Goal: Task Accomplishment & Management: Complete application form

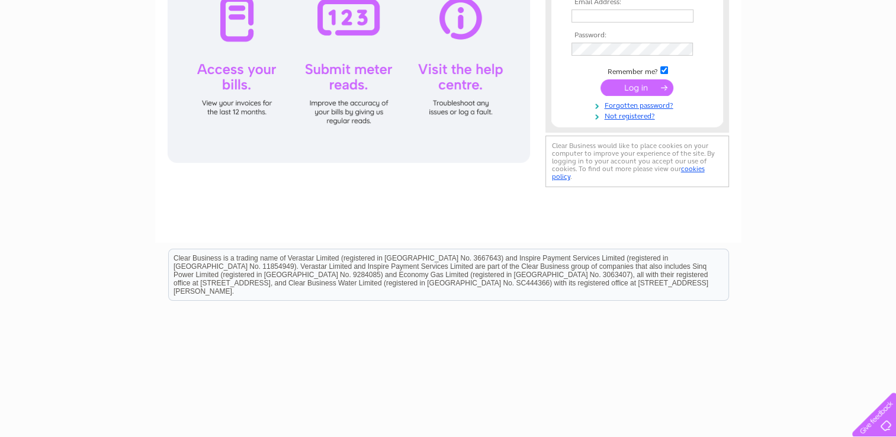
scroll to position [59, 0]
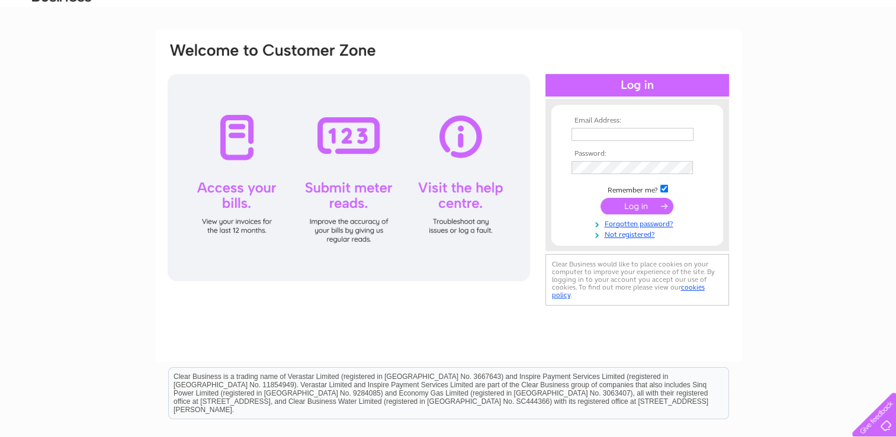
click at [451, 134] on div at bounding box center [349, 177] width 363 height 207
click at [616, 238] on link "Not registered?" at bounding box center [639, 233] width 134 height 11
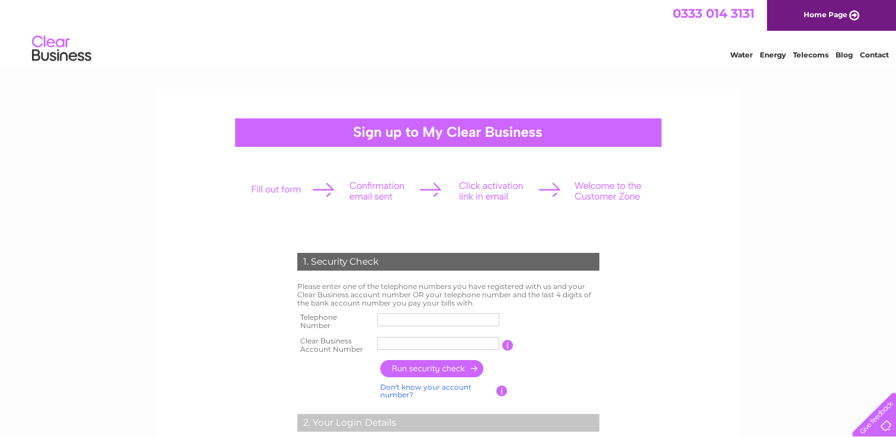
click at [735, 53] on link "Water" at bounding box center [741, 54] width 23 height 9
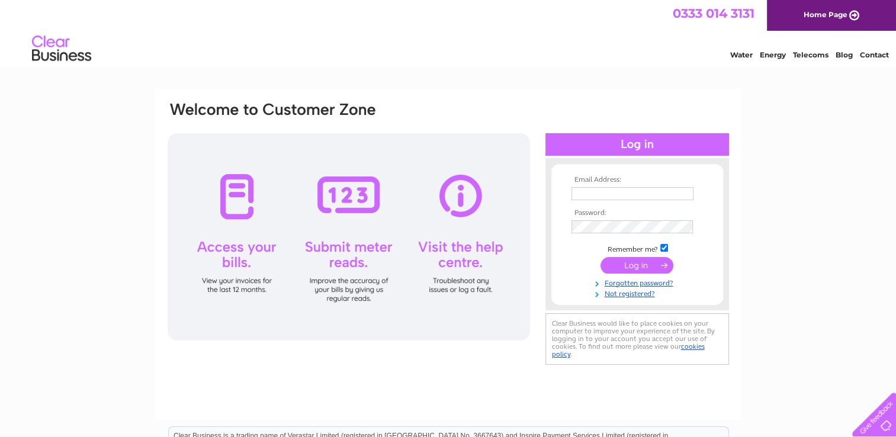
click at [810, 17] on link "Home Page" at bounding box center [831, 15] width 129 height 31
